Goal: Information Seeking & Learning: Check status

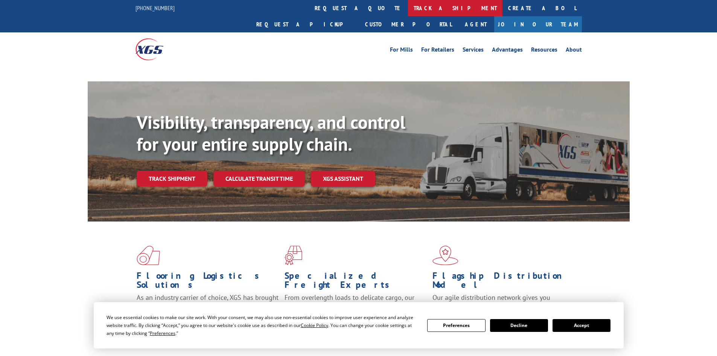
click at [408, 6] on link "track a shipment" at bounding box center [455, 8] width 95 height 16
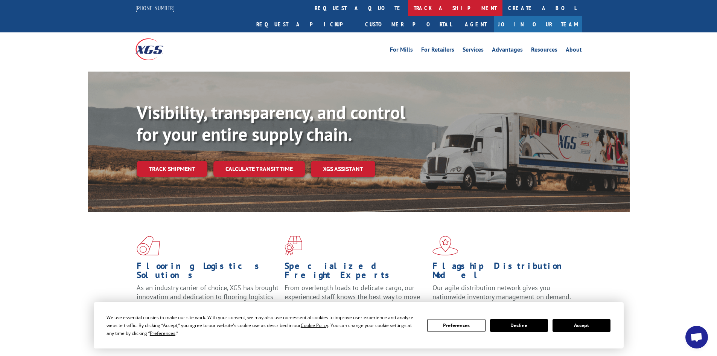
click at [408, 9] on link "track a shipment" at bounding box center [455, 8] width 95 height 16
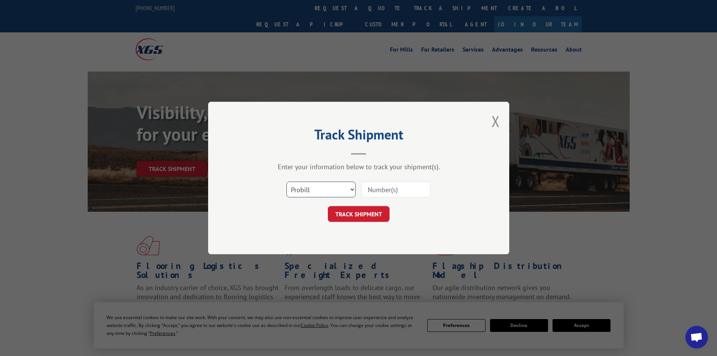
click at [303, 193] on select "Select category... Probill BOL PO" at bounding box center [321, 190] width 69 height 16
select select "bol"
click at [287, 182] on select "Select category... Probill BOL PO" at bounding box center [321, 190] width 69 height 16
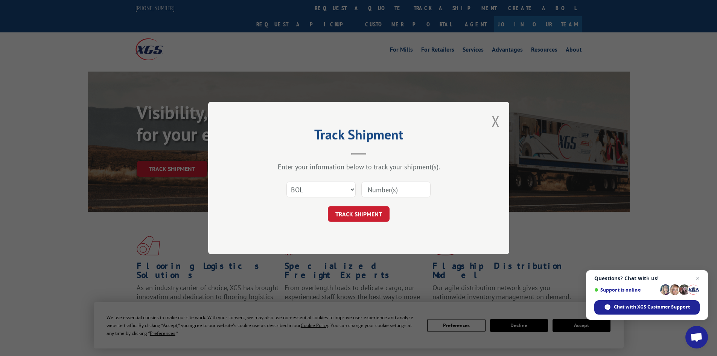
click at [368, 186] on input at bounding box center [396, 190] width 69 height 16
paste input "7067656"
type input "7067656"
click at [378, 212] on button "TRACK SHIPMENT" at bounding box center [359, 214] width 62 height 16
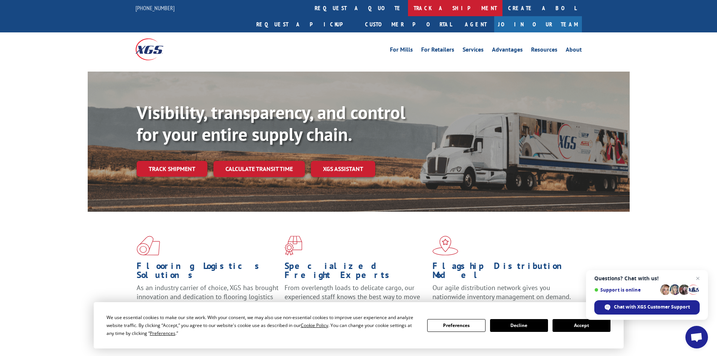
click at [408, 7] on link "track a shipment" at bounding box center [455, 8] width 95 height 16
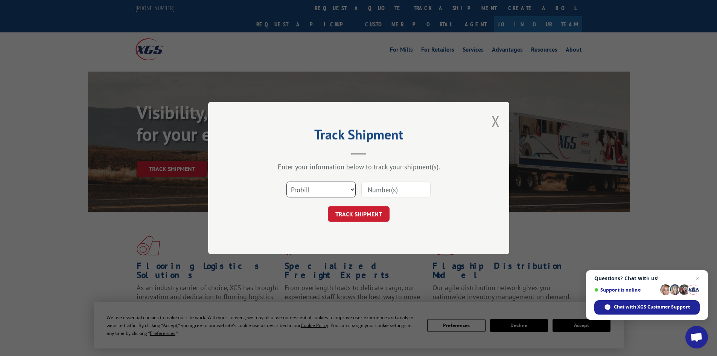
click at [304, 194] on select "Select category... Probill BOL PO" at bounding box center [321, 190] width 69 height 16
select select "bol"
click at [287, 182] on select "Select category... Probill BOL PO" at bounding box center [321, 190] width 69 height 16
paste input "7076271"
type input "7076271"
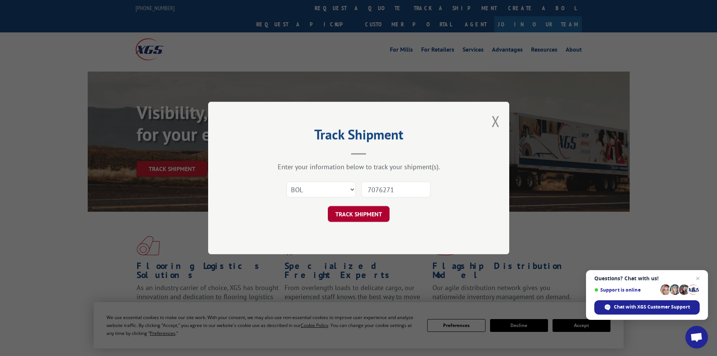
click at [368, 214] on button "TRACK SHIPMENT" at bounding box center [359, 214] width 62 height 16
